Goal: Task Accomplishment & Management: Use online tool/utility

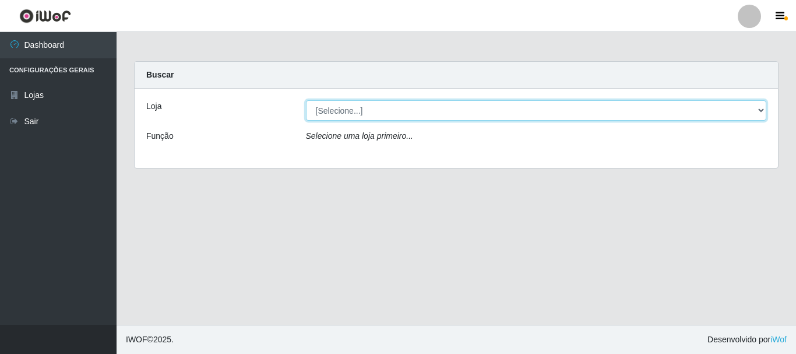
click at [444, 114] on select "[Selecione...] [GEOGRAPHIC_DATA] [GEOGRAPHIC_DATA]" at bounding box center [536, 110] width 461 height 20
select select "64"
click at [306, 100] on select "[Selecione...] [GEOGRAPHIC_DATA] [GEOGRAPHIC_DATA]" at bounding box center [536, 110] width 461 height 20
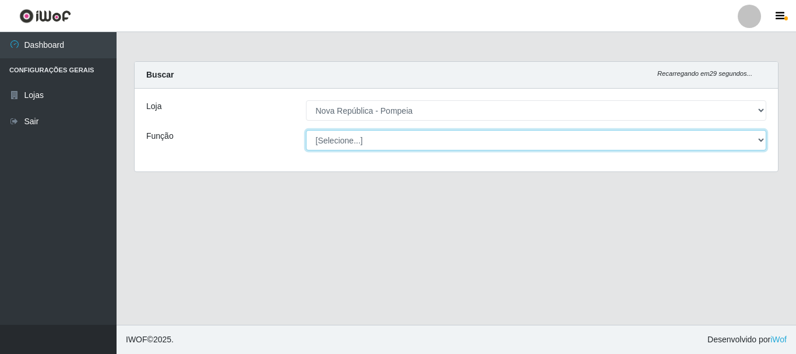
click at [411, 141] on select "[Selecione...] Balconista Operador de Caixa Recepcionista Repositor" at bounding box center [536, 140] width 461 height 20
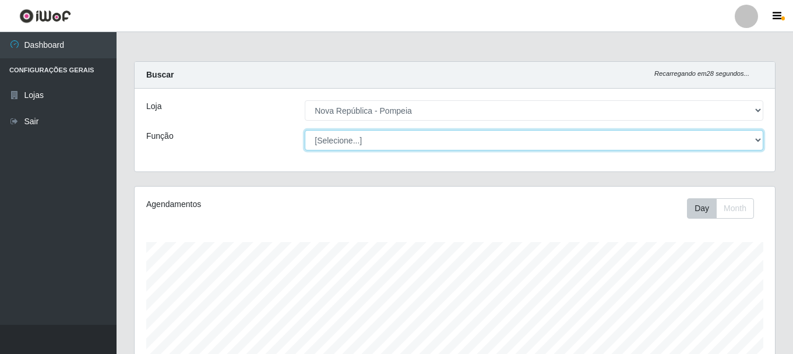
scroll to position [242, 641]
select select "22"
click at [305, 130] on select "[Selecione...] Balconista Operador de Caixa Recepcionista Repositor" at bounding box center [534, 140] width 459 height 20
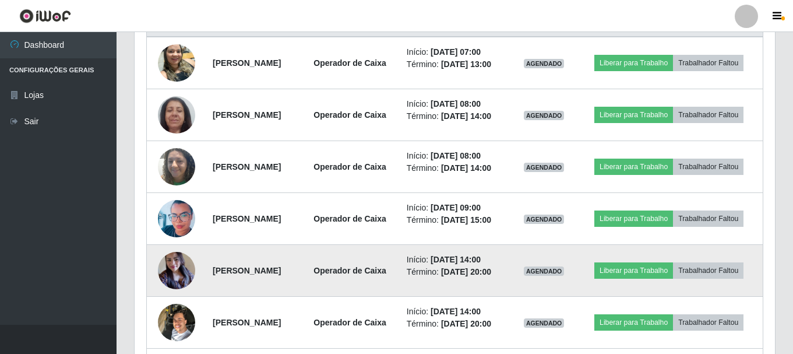
scroll to position [404, 0]
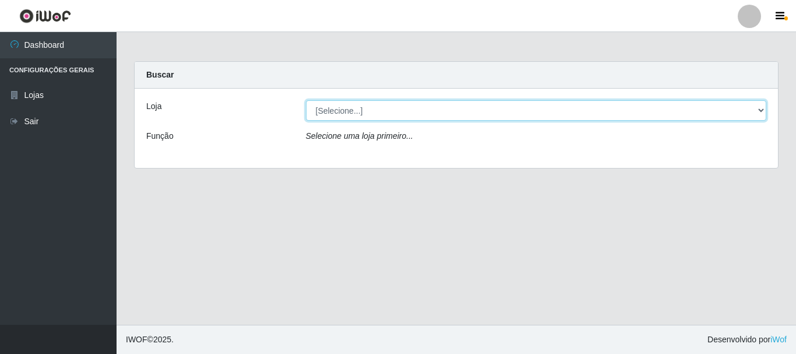
click at [759, 107] on select "[Selecione...] [GEOGRAPHIC_DATA] [GEOGRAPHIC_DATA]" at bounding box center [536, 110] width 461 height 20
select select "64"
click at [306, 100] on select "[Selecione...] [GEOGRAPHIC_DATA] [GEOGRAPHIC_DATA]" at bounding box center [536, 110] width 461 height 20
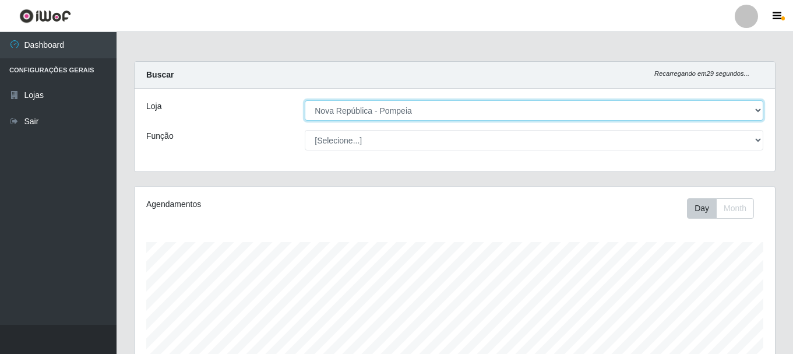
scroll to position [242, 641]
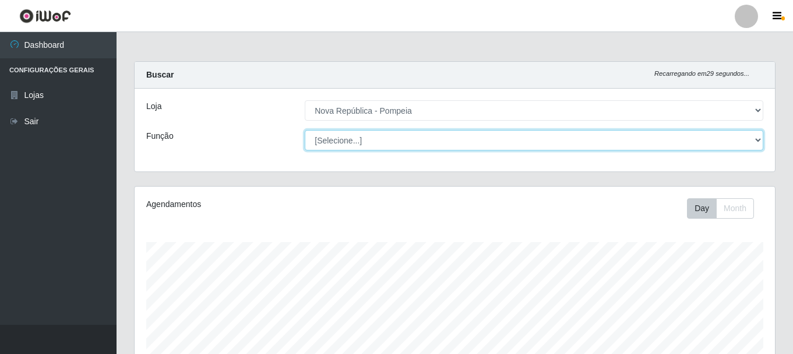
click at [758, 139] on select "[Selecione...] Balconista Operador de Caixa Recepcionista Repositor" at bounding box center [534, 140] width 459 height 20
select select "22"
click at [305, 130] on select "[Selecione...] Balconista Operador de Caixa Recepcionista Repositor" at bounding box center [534, 140] width 459 height 20
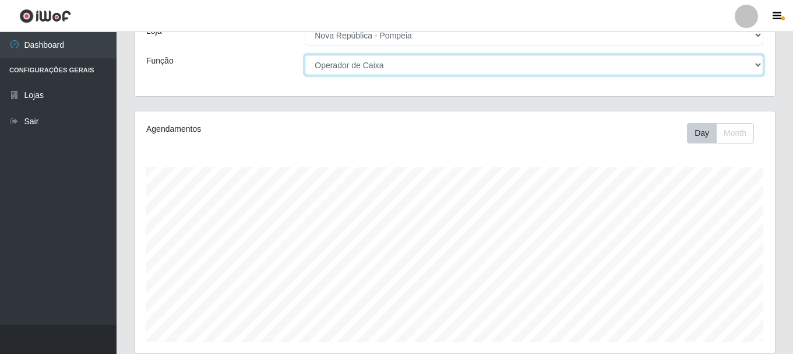
scroll to position [55, 0]
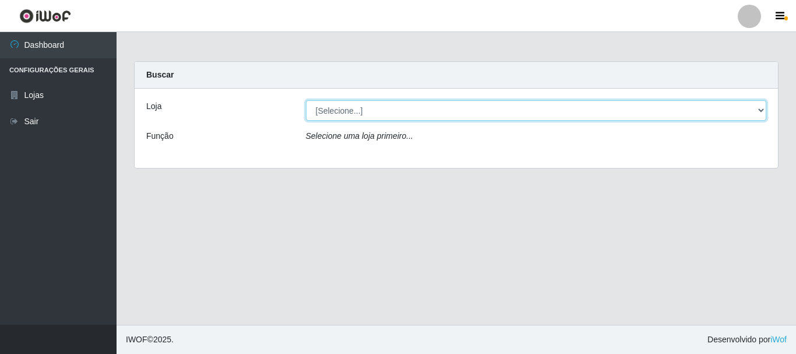
click at [764, 110] on select "[Selecione...] [GEOGRAPHIC_DATA] [GEOGRAPHIC_DATA]" at bounding box center [536, 110] width 461 height 20
select select "64"
click at [306, 100] on select "[Selecione...] [GEOGRAPHIC_DATA] [GEOGRAPHIC_DATA]" at bounding box center [536, 110] width 461 height 20
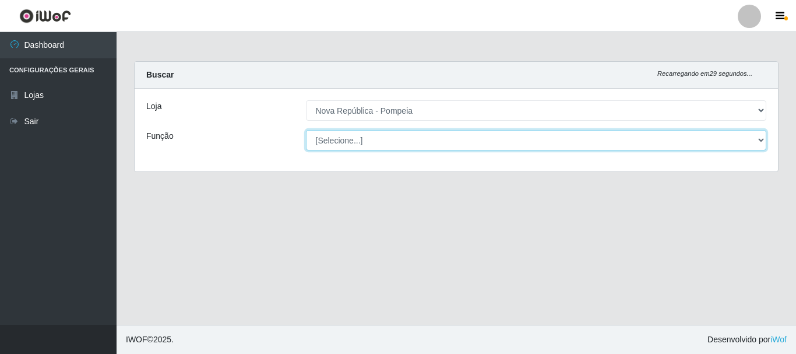
click at [755, 140] on select "[Selecione...] Balconista Operador de Caixa Recepcionista Repositor" at bounding box center [536, 140] width 461 height 20
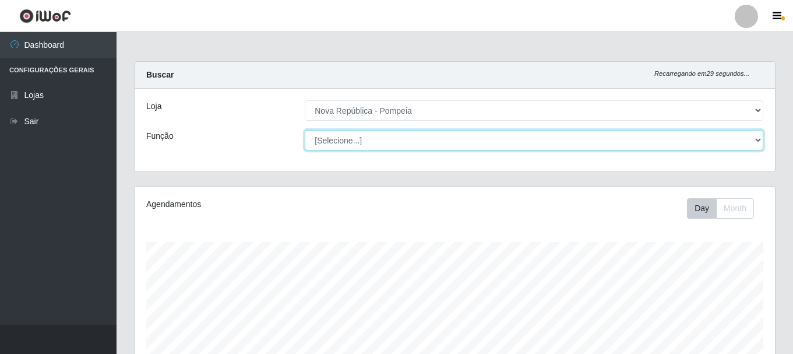
scroll to position [242, 641]
select select "22"
click at [305, 130] on select "[Selecione...] Balconista Operador de Caixa Recepcionista Repositor" at bounding box center [534, 140] width 459 height 20
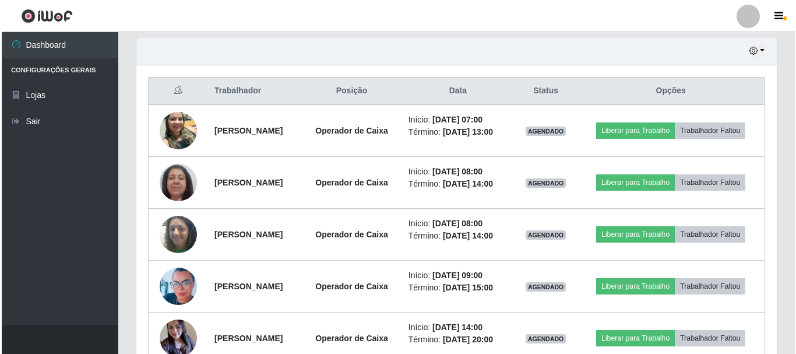
scroll to position [402, 0]
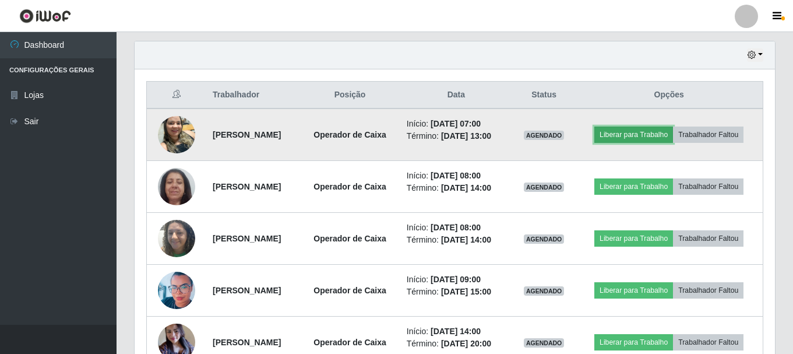
click at [673, 127] on button "Liberar para Trabalho" at bounding box center [634, 135] width 79 height 16
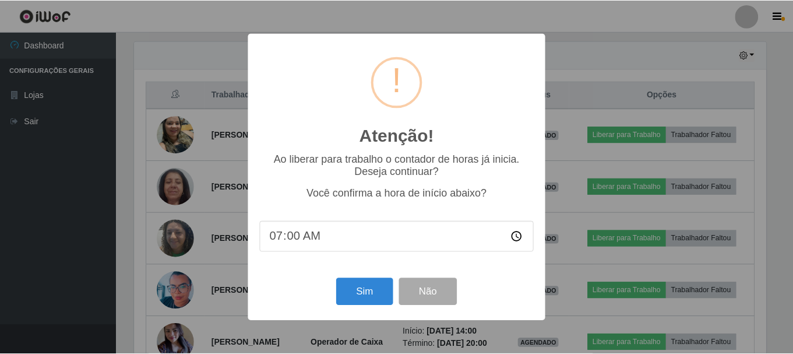
scroll to position [242, 635]
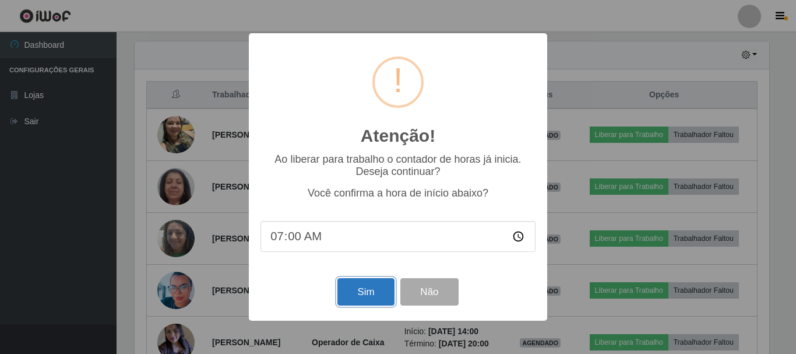
click at [350, 296] on button "Sim" at bounding box center [366, 291] width 57 height 27
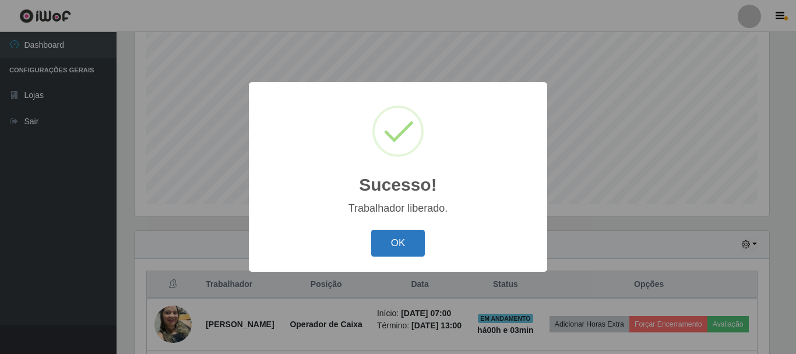
click at [407, 244] on button "OK" at bounding box center [398, 243] width 54 height 27
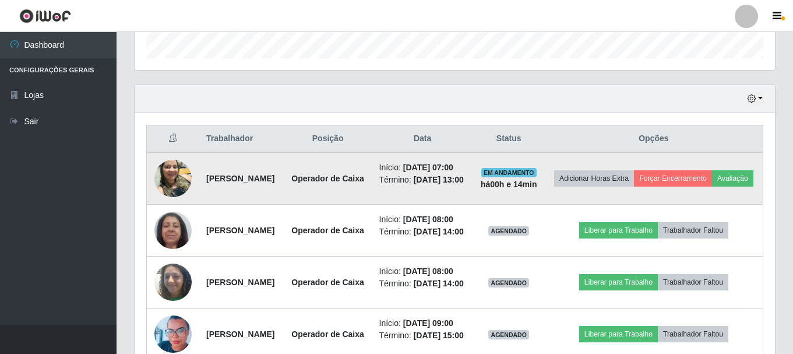
scroll to position [431, 0]
